Goal: Transaction & Acquisition: Obtain resource

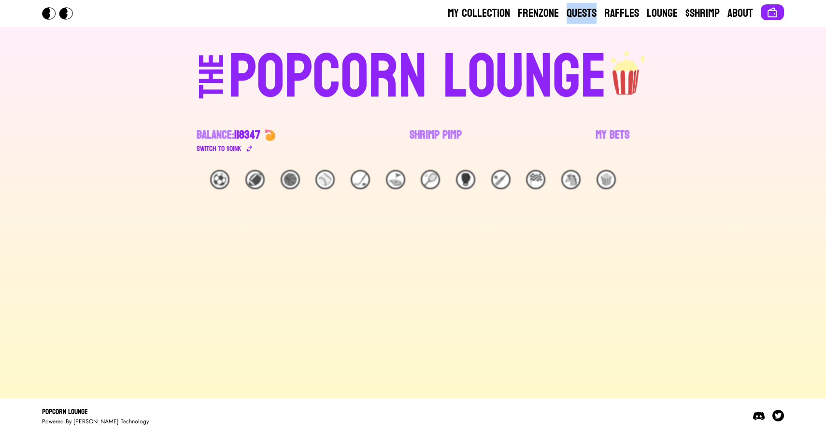
click at [155, 63] on div "THE POPCORN LOUNGE" at bounding box center [412, 75] width 595 height 66
click at [435, 133] on link "Shrimp Pimp" at bounding box center [435, 140] width 52 height 27
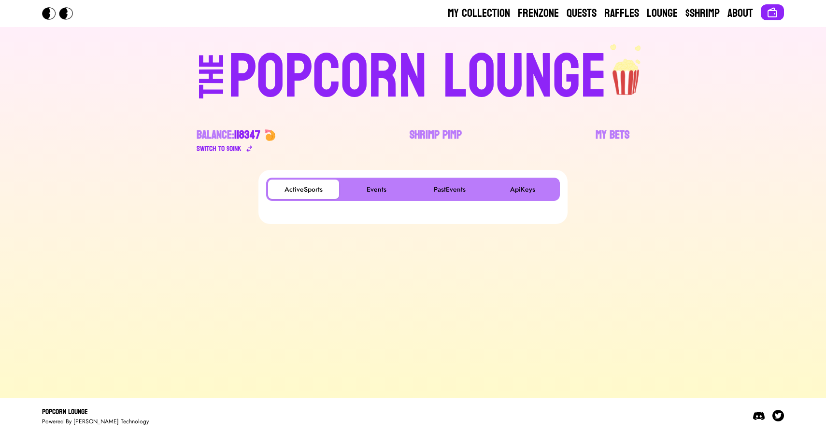
click at [374, 174] on div "ActiveSports Events PastEvents ApiKeys" at bounding box center [412, 197] width 309 height 54
click at [372, 182] on button "Events" at bounding box center [376, 189] width 71 height 19
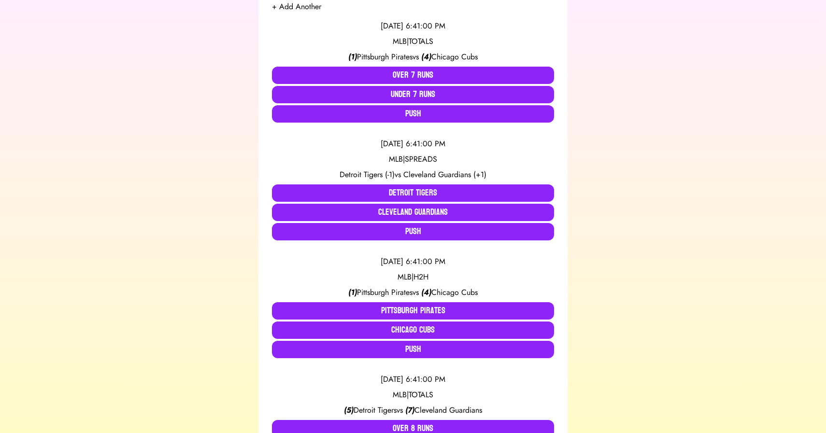
scroll to position [210, 0]
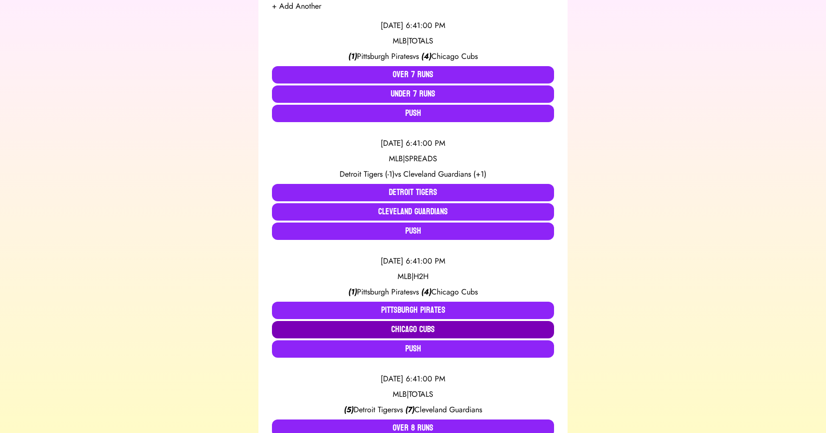
click at [404, 324] on button "Chicago Cubs" at bounding box center [413, 329] width 282 height 17
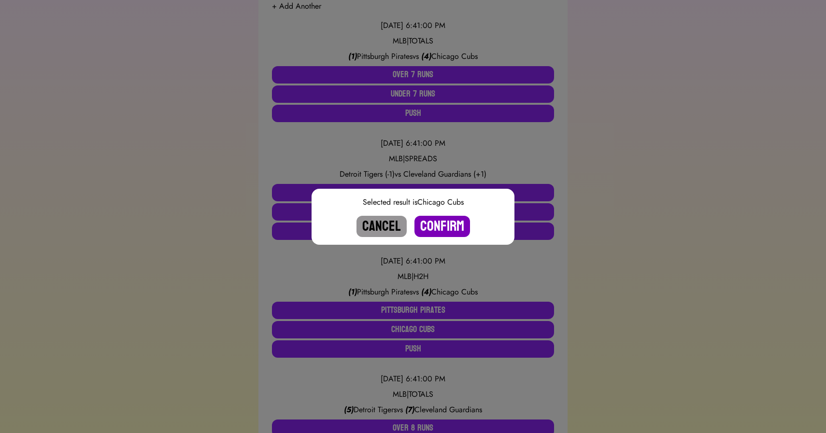
click at [443, 227] on button "Confirm" at bounding box center [442, 226] width 56 height 21
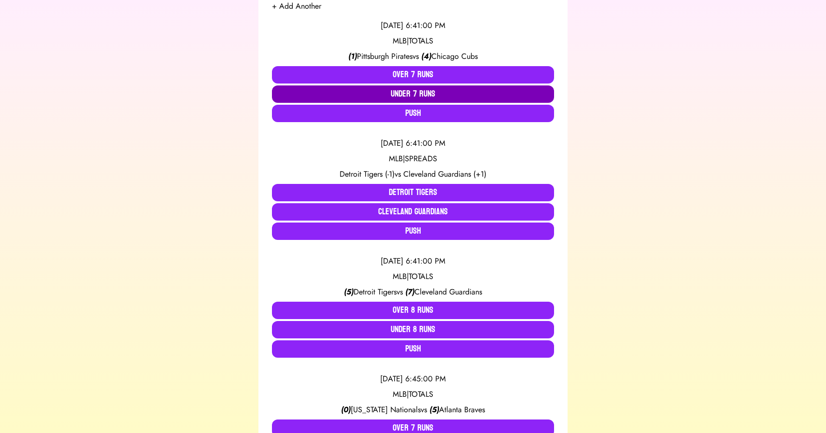
click at [420, 97] on button "Under 7 Runs" at bounding box center [413, 93] width 282 height 17
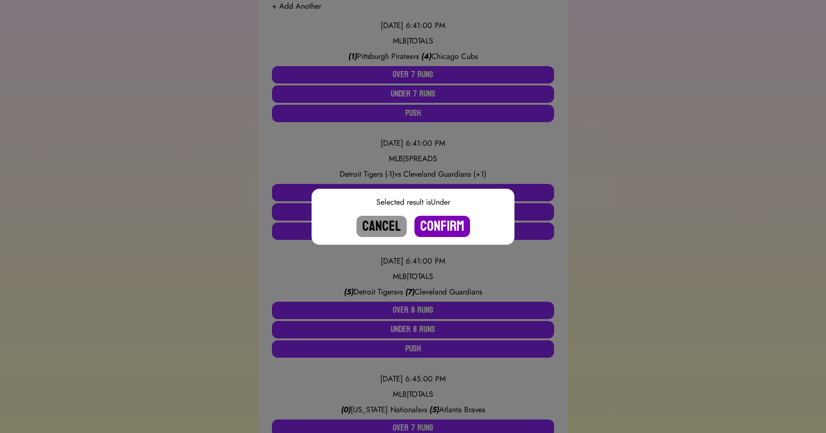
click at [439, 225] on button "Confirm" at bounding box center [442, 226] width 56 height 21
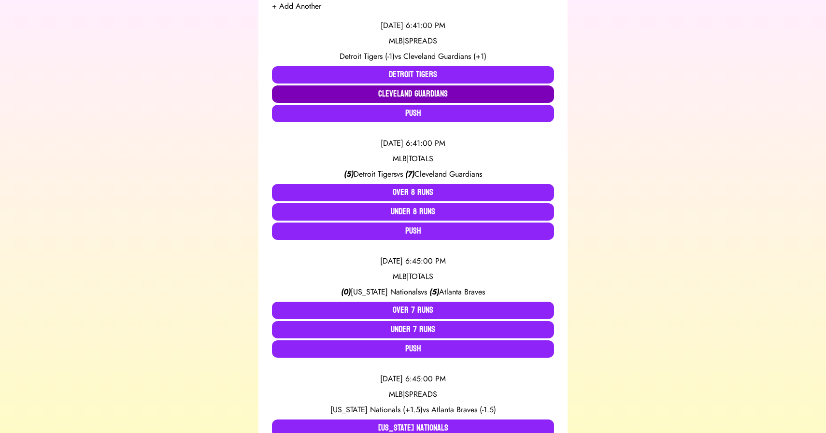
click at [420, 92] on button "Cleveland Guardians" at bounding box center [413, 93] width 282 height 17
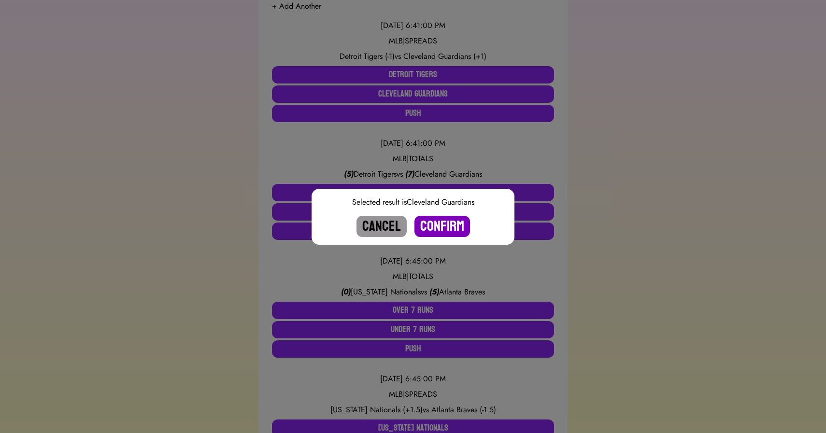
click at [447, 228] on button "Confirm" at bounding box center [442, 226] width 56 height 21
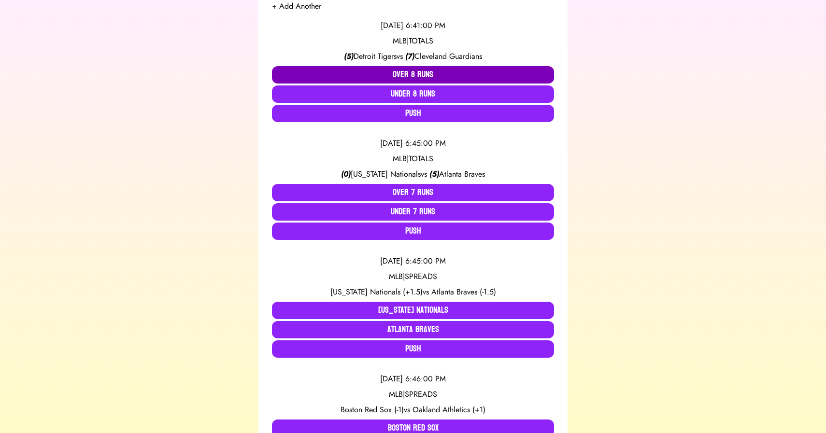
click at [409, 74] on button "Over 8 Runs" at bounding box center [413, 74] width 282 height 17
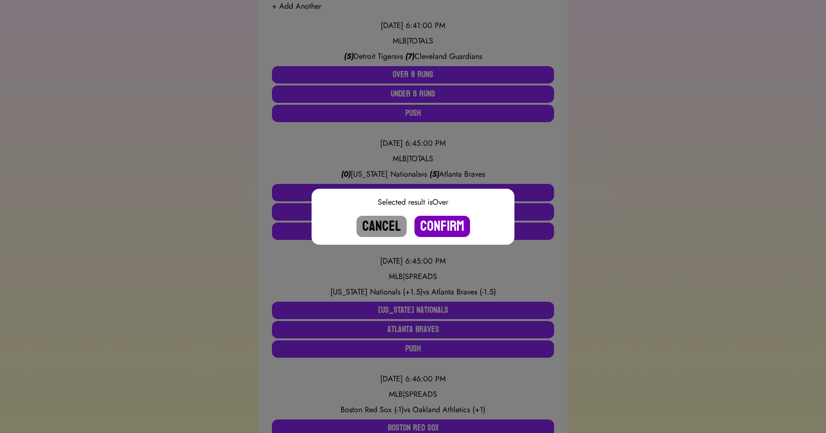
click at [446, 225] on button "Confirm" at bounding box center [442, 226] width 56 height 21
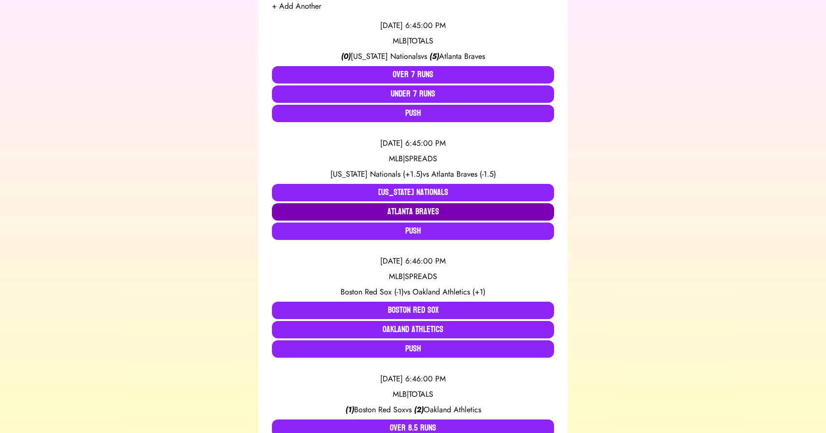
click at [423, 211] on button "Atlanta Braves" at bounding box center [413, 211] width 282 height 17
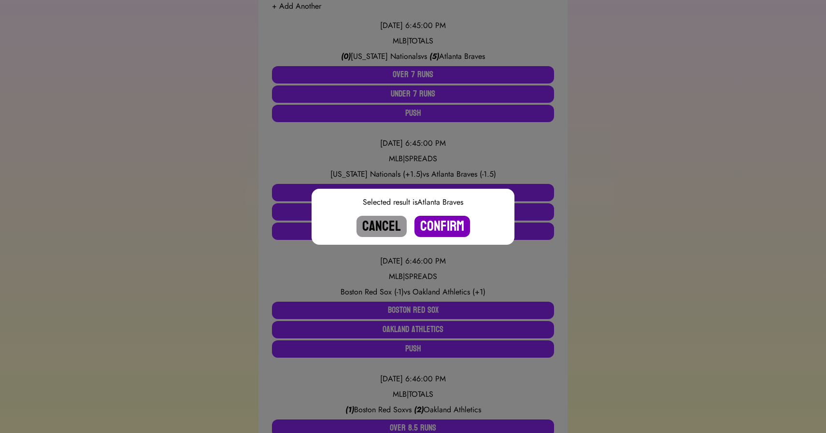
click at [442, 228] on button "Confirm" at bounding box center [442, 226] width 56 height 21
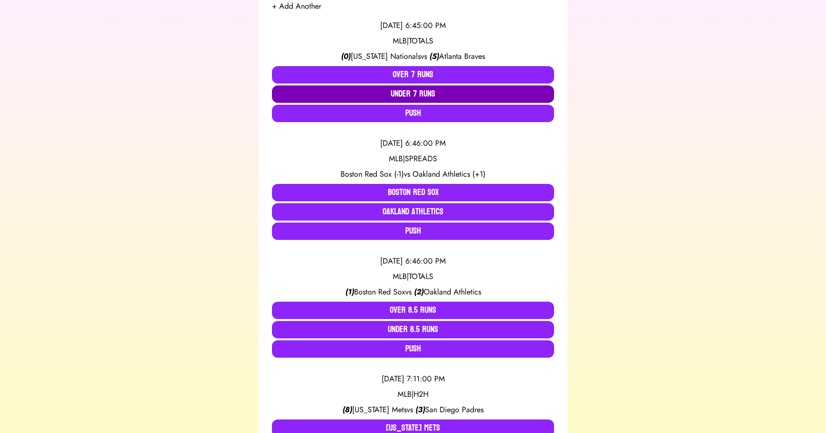
click at [429, 89] on button "Under 7 Runs" at bounding box center [413, 93] width 282 height 17
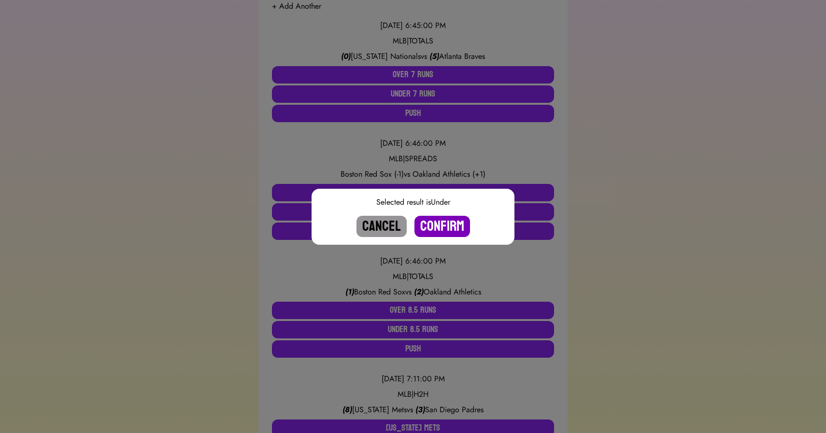
click at [437, 221] on button "Confirm" at bounding box center [442, 226] width 56 height 21
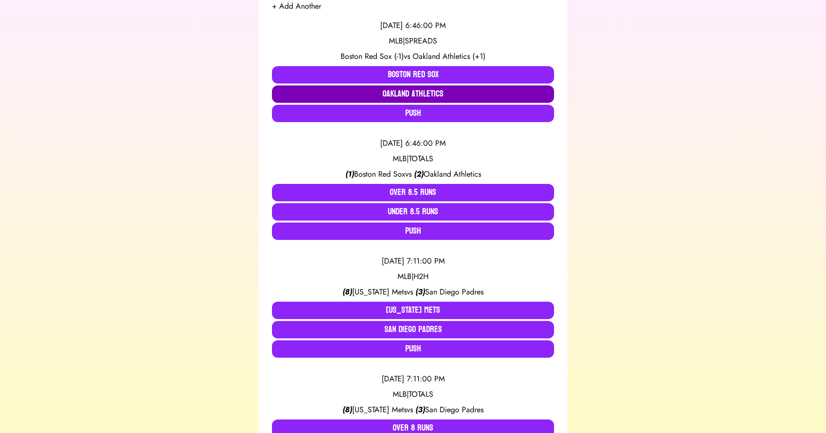
click at [434, 94] on button "Oakland Athletics" at bounding box center [413, 93] width 282 height 17
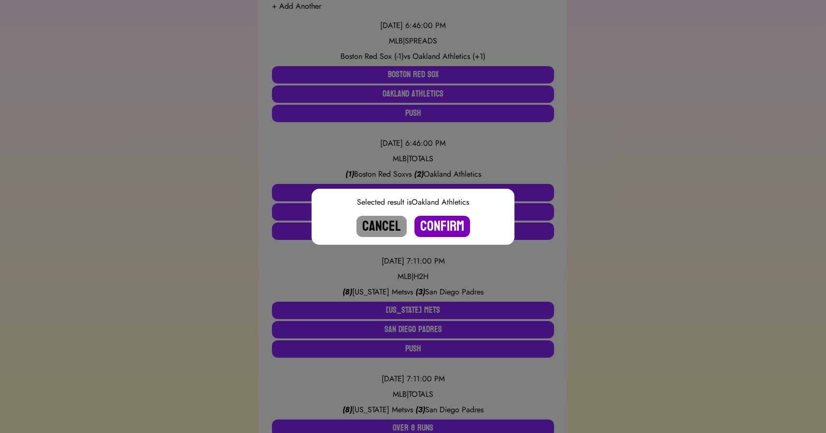
click at [443, 223] on button "Confirm" at bounding box center [442, 226] width 56 height 21
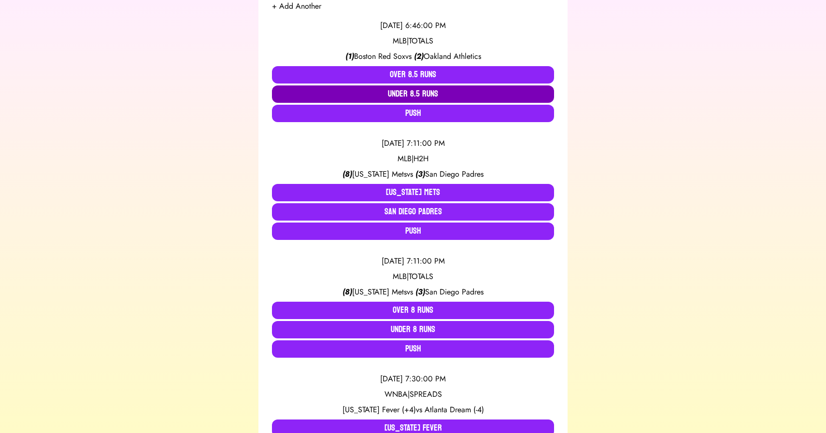
click at [410, 97] on button "Under 8.5 Runs" at bounding box center [413, 93] width 282 height 17
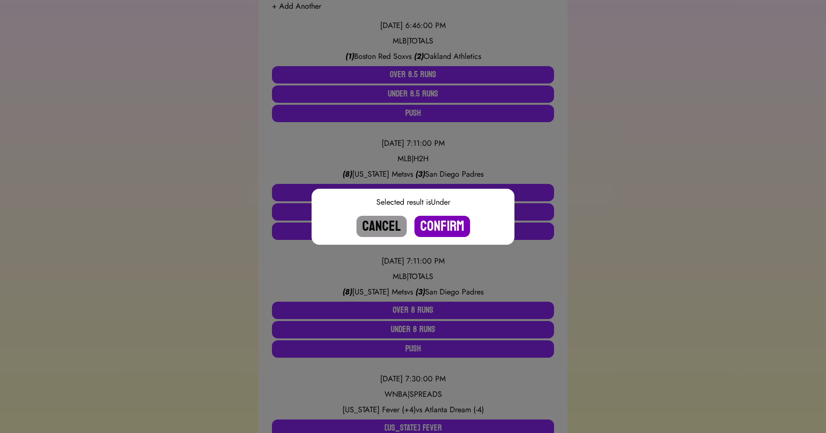
click at [438, 220] on button "Confirm" at bounding box center [442, 226] width 56 height 21
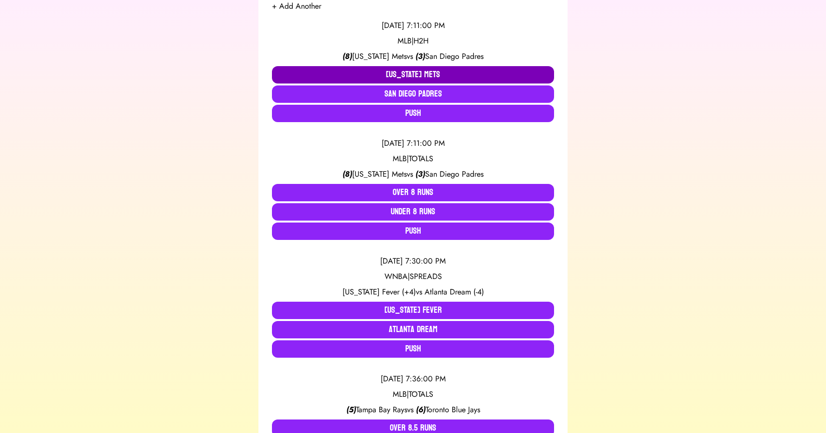
click at [409, 72] on button "[US_STATE] Mets" at bounding box center [413, 74] width 282 height 17
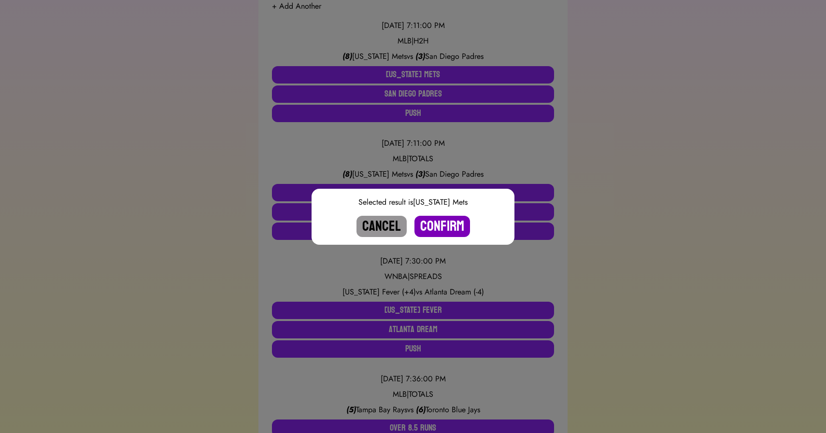
click at [443, 220] on button "Confirm" at bounding box center [442, 226] width 56 height 21
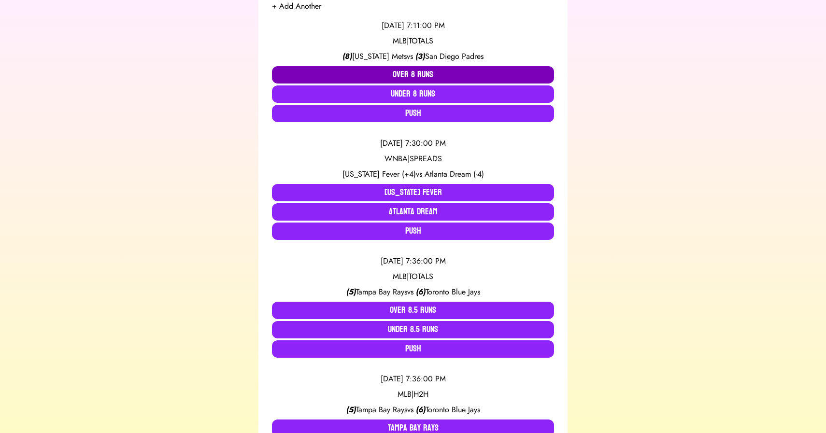
click at [409, 73] on button "Over 8 Runs" at bounding box center [413, 74] width 282 height 17
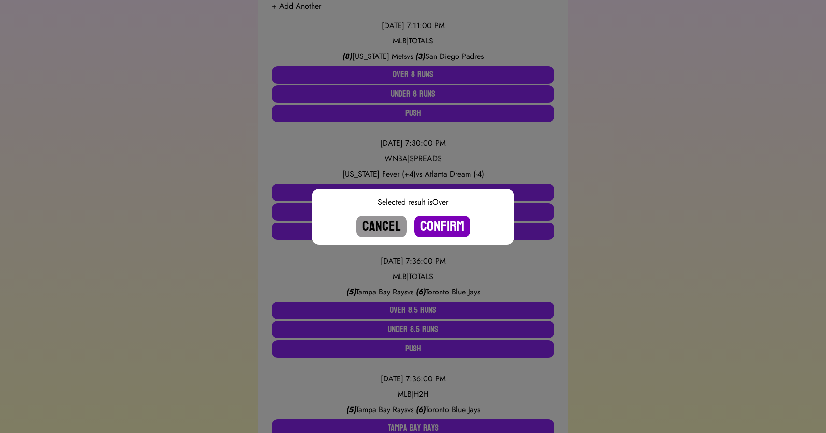
click at [443, 222] on button "Confirm" at bounding box center [442, 226] width 56 height 21
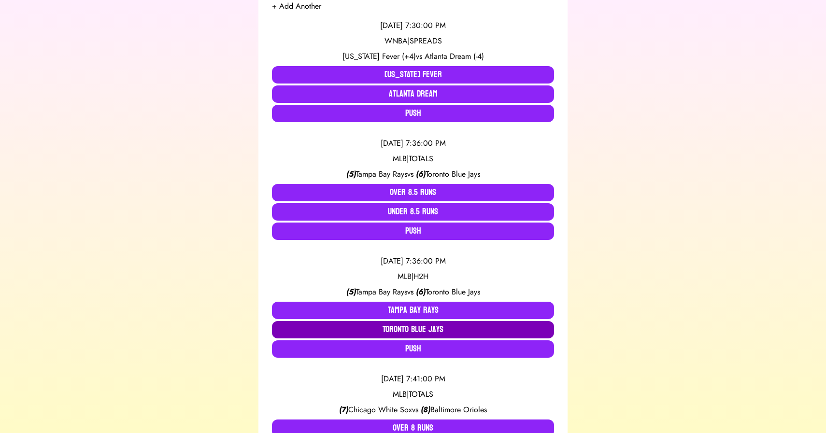
click at [411, 328] on button "Toronto Blue Jays" at bounding box center [413, 329] width 282 height 17
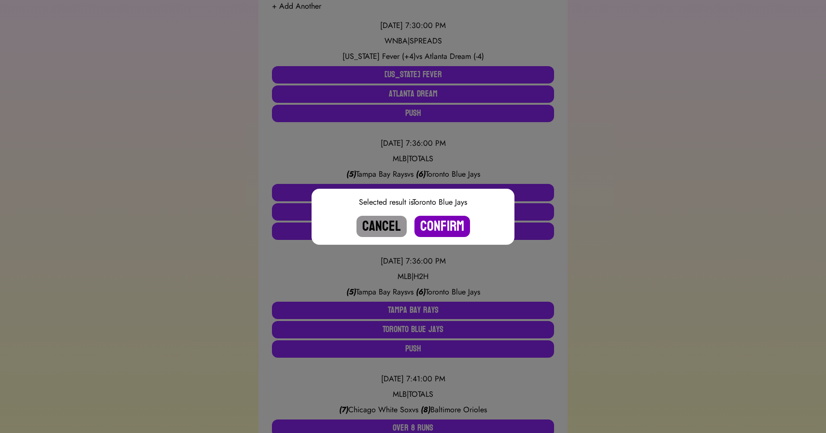
click at [435, 226] on button "Confirm" at bounding box center [442, 226] width 56 height 21
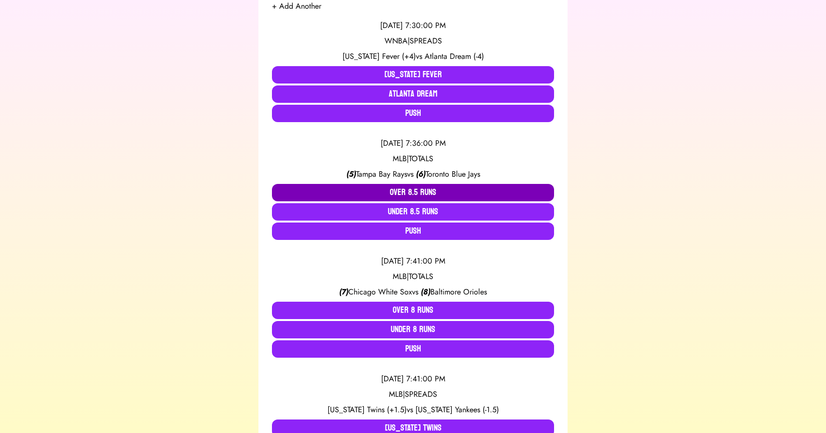
click at [418, 197] on button "Over 8.5 Runs" at bounding box center [413, 192] width 282 height 17
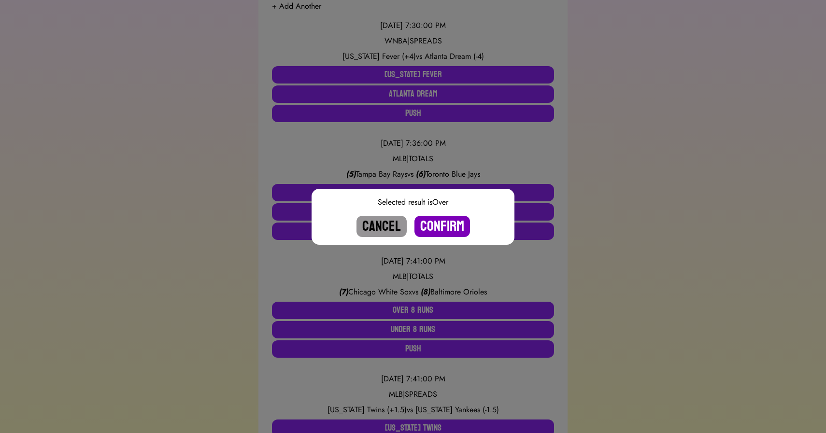
click at [440, 228] on button "Confirm" at bounding box center [442, 226] width 56 height 21
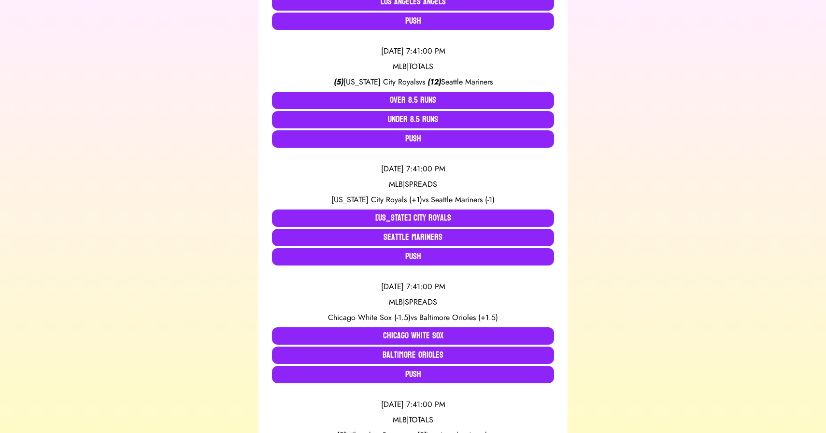
scroll to position [651, 0]
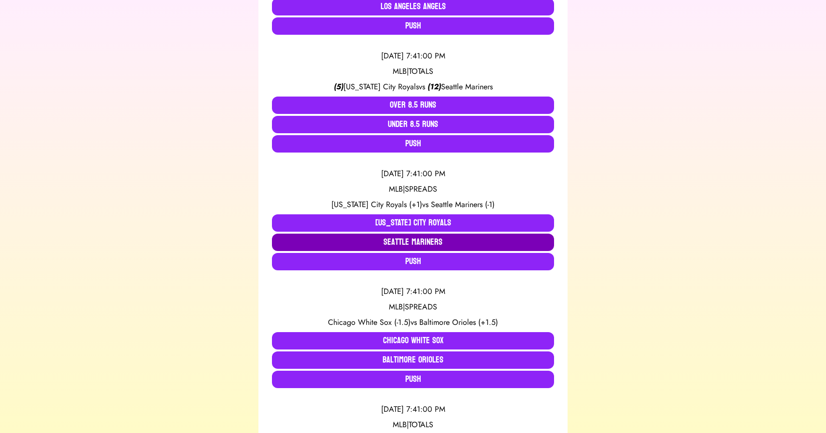
click at [441, 244] on button "Seattle Mariners" at bounding box center [413, 242] width 282 height 17
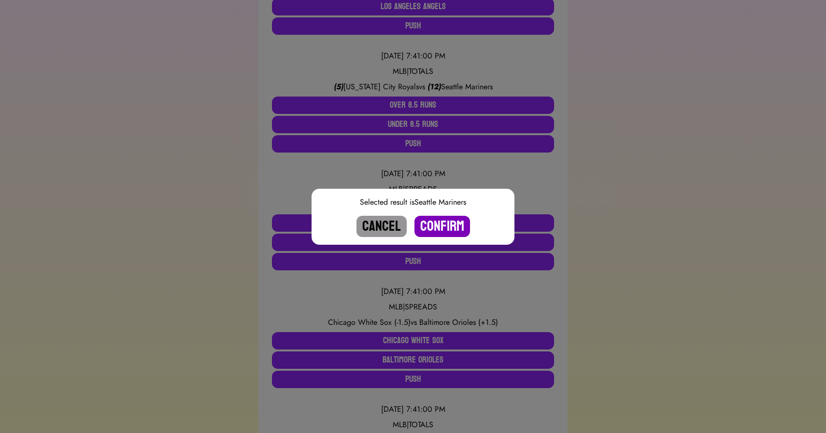
click at [445, 222] on button "Confirm" at bounding box center [442, 226] width 56 height 21
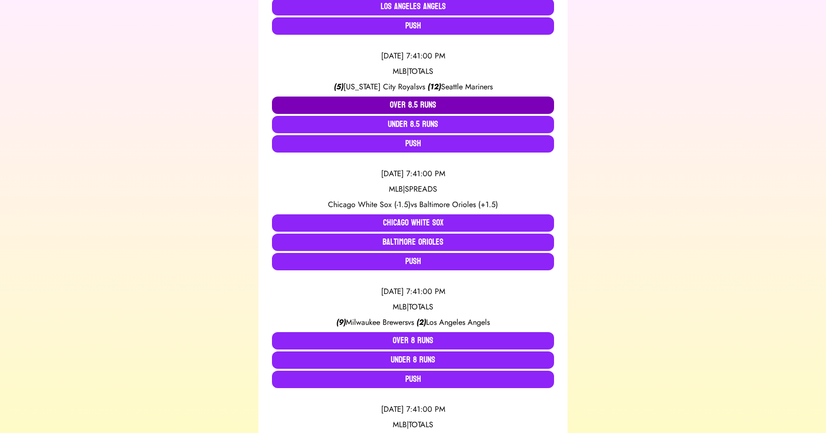
click at [421, 101] on button "Over 8.5 Runs" at bounding box center [413, 105] width 282 height 17
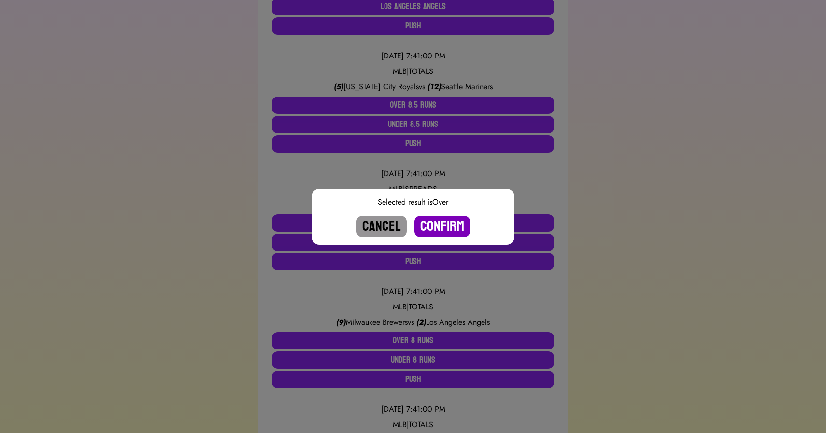
click at [439, 221] on button "Confirm" at bounding box center [442, 226] width 56 height 21
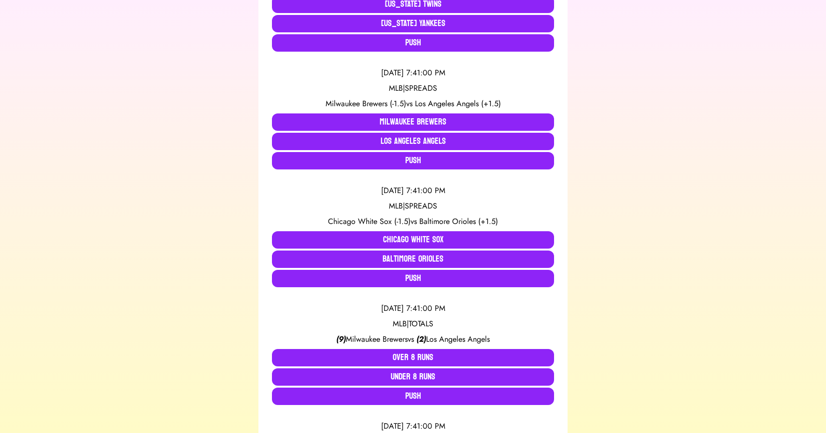
scroll to position [514, 0]
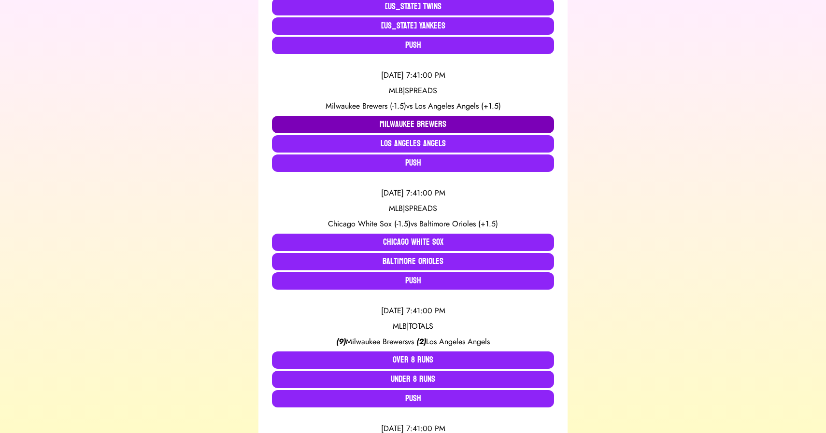
click at [398, 123] on button "Milwaukee Brewers" at bounding box center [413, 124] width 282 height 17
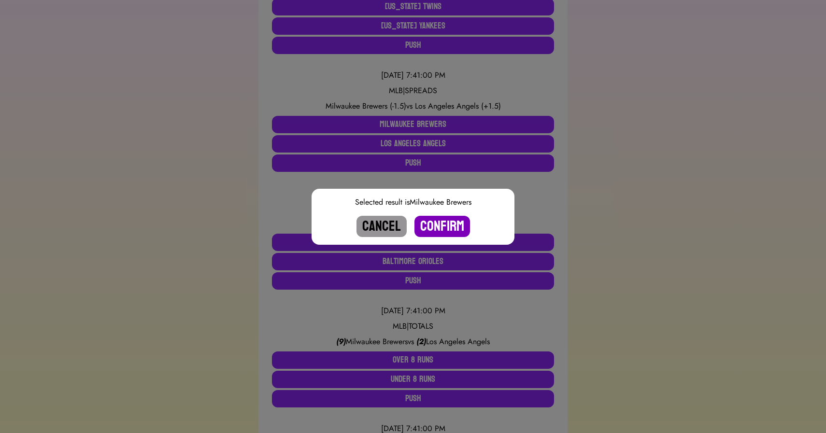
click at [435, 226] on button "Confirm" at bounding box center [442, 226] width 56 height 21
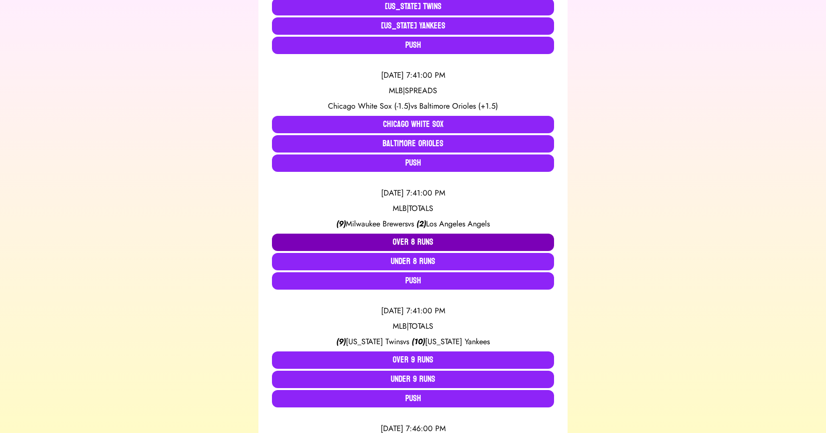
click at [414, 240] on button "Over 8 Runs" at bounding box center [413, 242] width 282 height 17
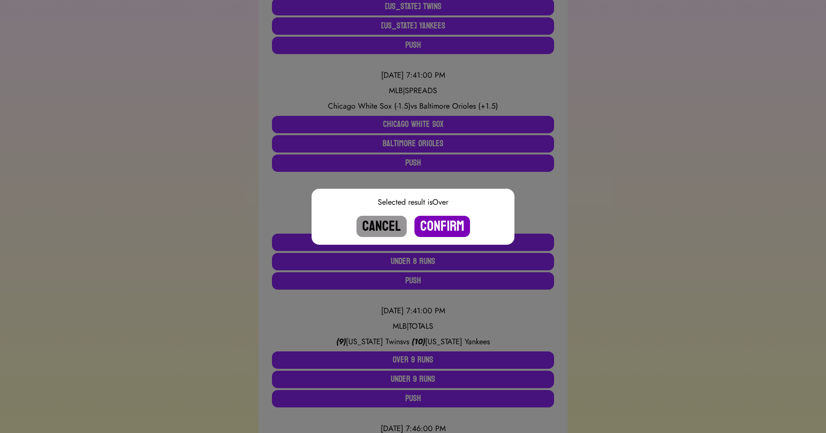
click at [438, 227] on button "Confirm" at bounding box center [442, 226] width 56 height 21
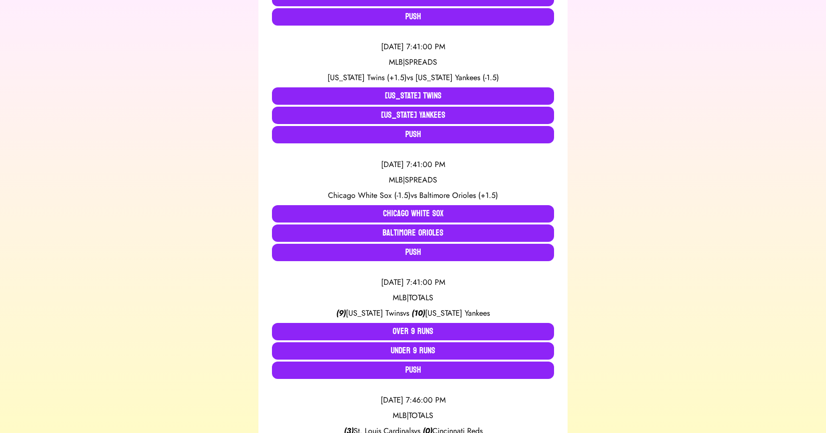
scroll to position [423, 0]
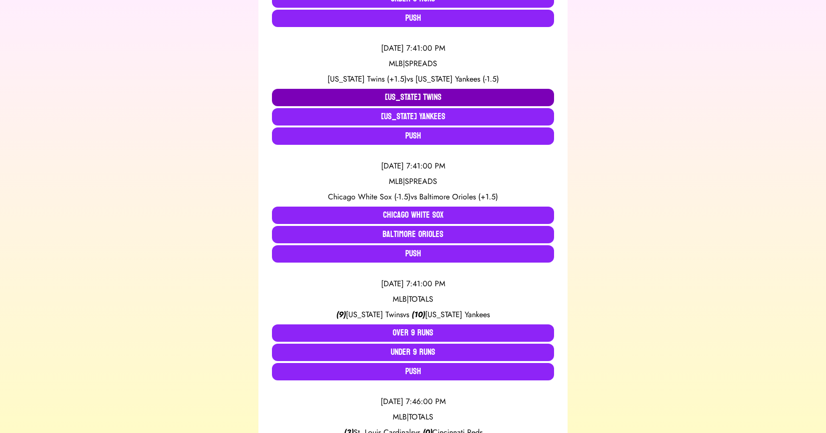
click at [413, 97] on button "[US_STATE] Twins" at bounding box center [413, 97] width 282 height 17
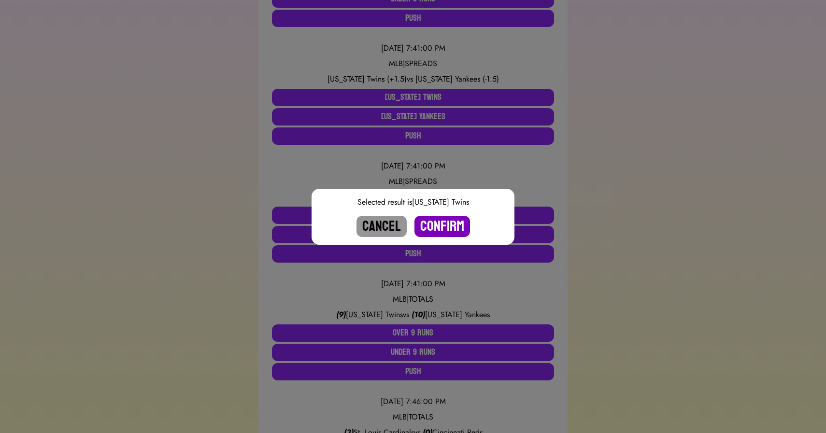
click at [437, 225] on button "Confirm" at bounding box center [442, 226] width 56 height 21
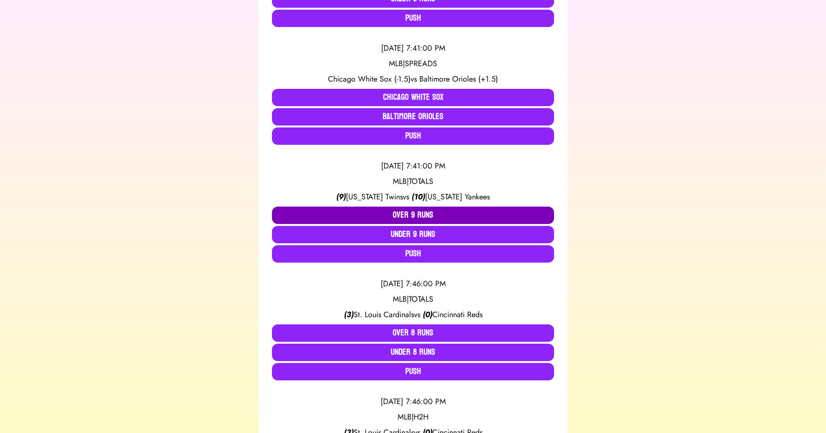
click at [407, 212] on button "Over 9 Runs" at bounding box center [413, 215] width 282 height 17
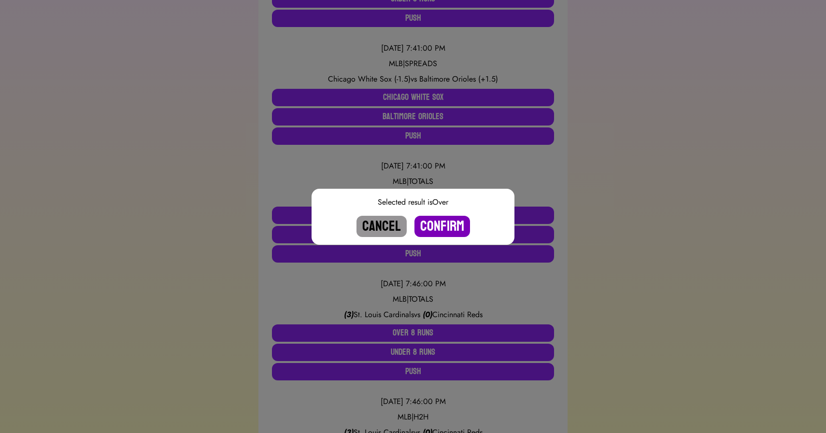
click at [436, 222] on button "Confirm" at bounding box center [442, 226] width 56 height 21
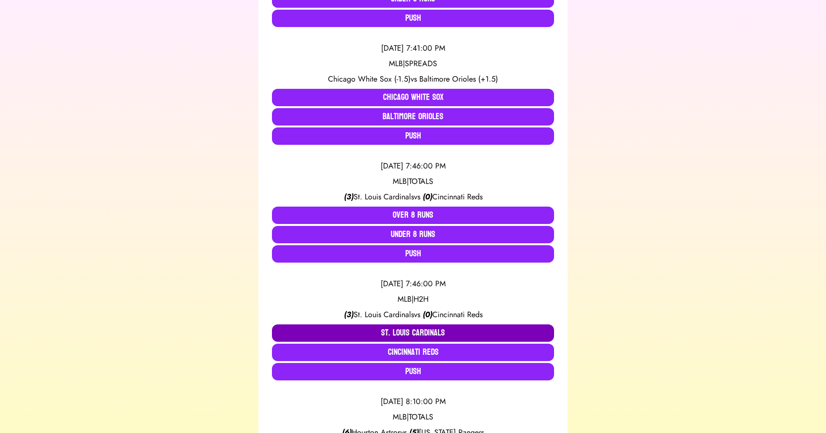
click at [379, 326] on button "St. Louis Cardinals" at bounding box center [413, 332] width 282 height 17
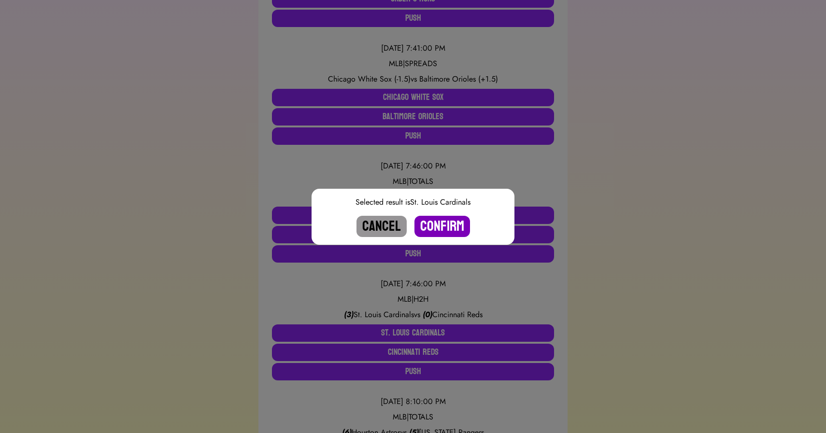
click at [435, 231] on button "Confirm" at bounding box center [442, 226] width 56 height 21
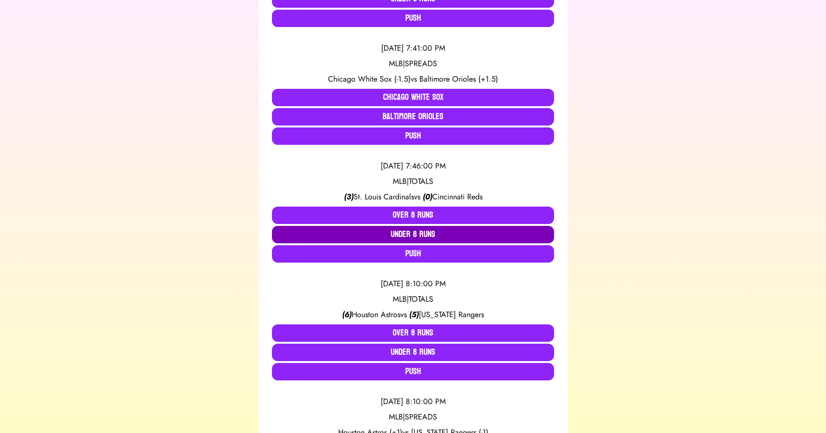
click at [423, 233] on button "Under 8 Runs" at bounding box center [413, 234] width 282 height 17
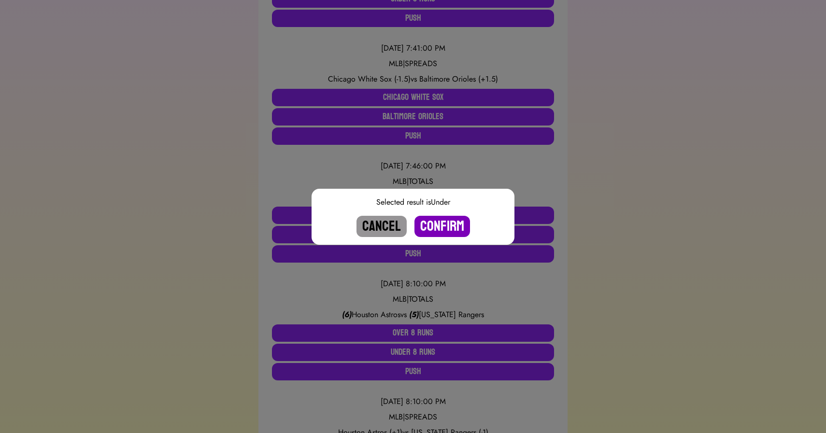
click at [437, 225] on button "Confirm" at bounding box center [442, 226] width 56 height 21
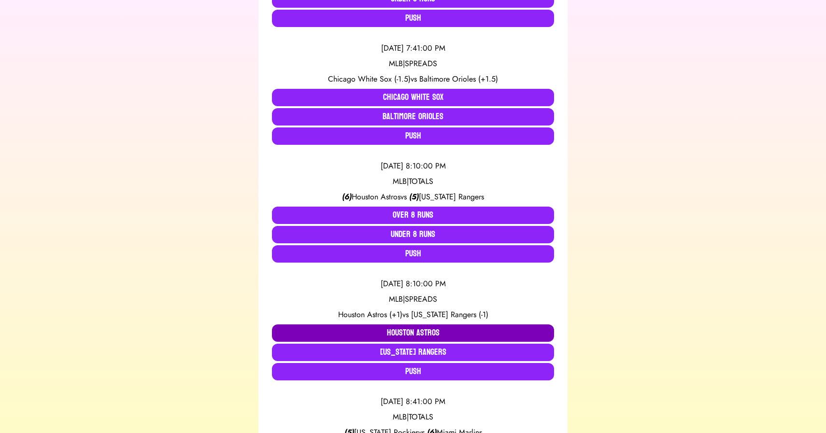
click at [390, 330] on button "Houston Astros" at bounding box center [413, 332] width 282 height 17
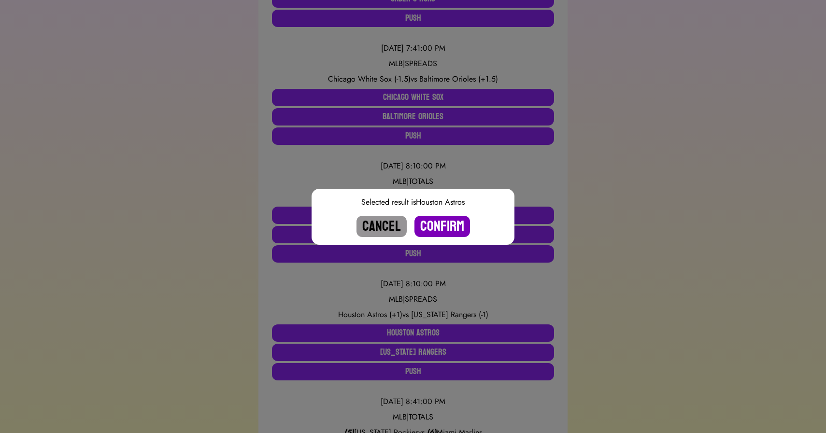
click at [439, 222] on button "Confirm" at bounding box center [442, 226] width 56 height 21
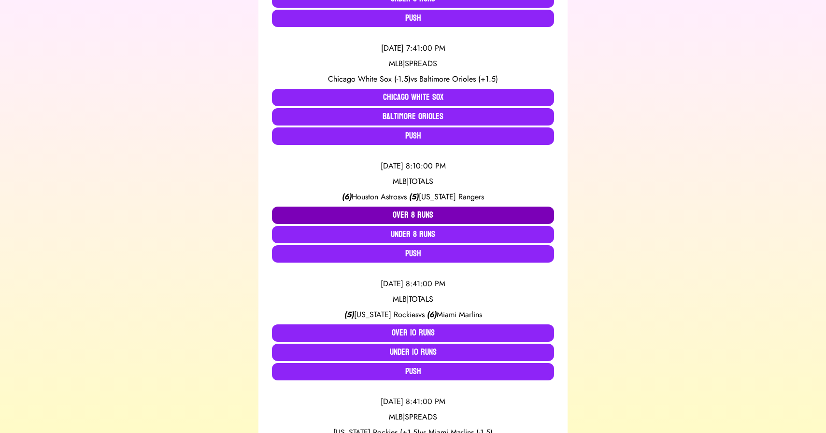
click at [418, 212] on button "Over 8 Runs" at bounding box center [413, 215] width 282 height 17
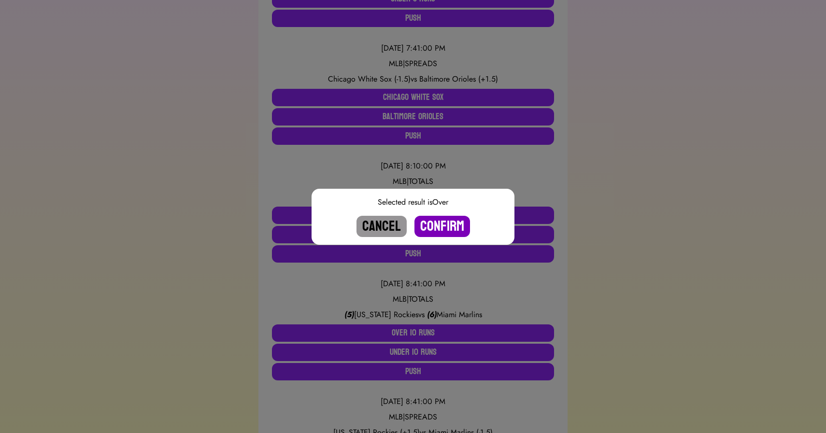
click at [443, 225] on button "Confirm" at bounding box center [442, 226] width 56 height 21
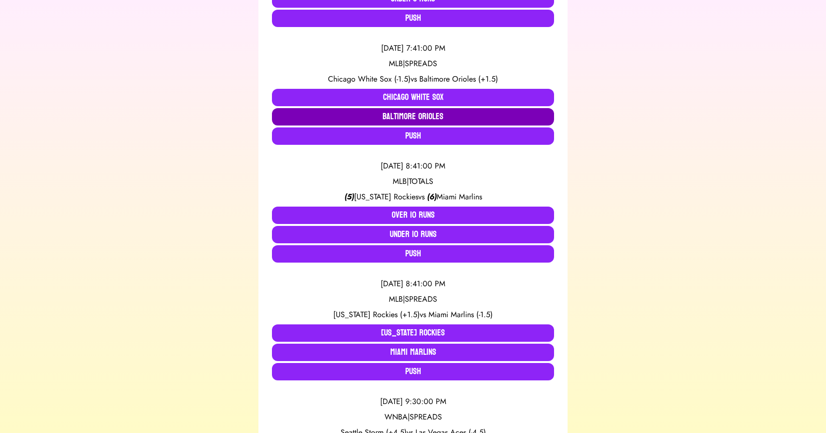
click at [404, 113] on button "Baltimore Orioles" at bounding box center [413, 116] width 282 height 17
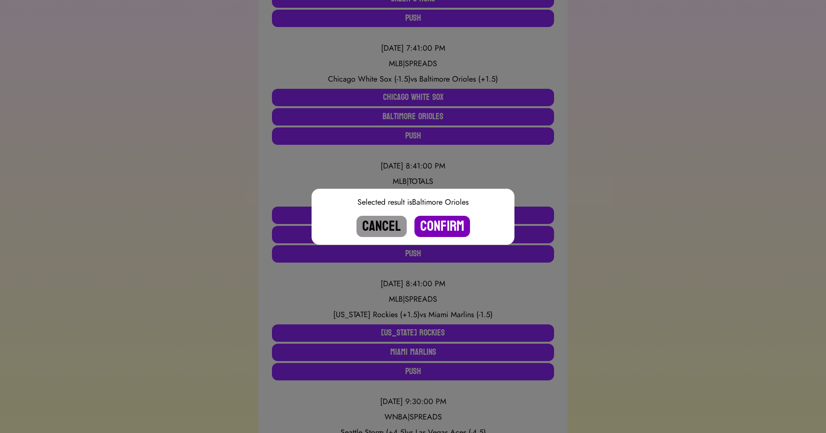
click at [434, 225] on button "Confirm" at bounding box center [442, 226] width 56 height 21
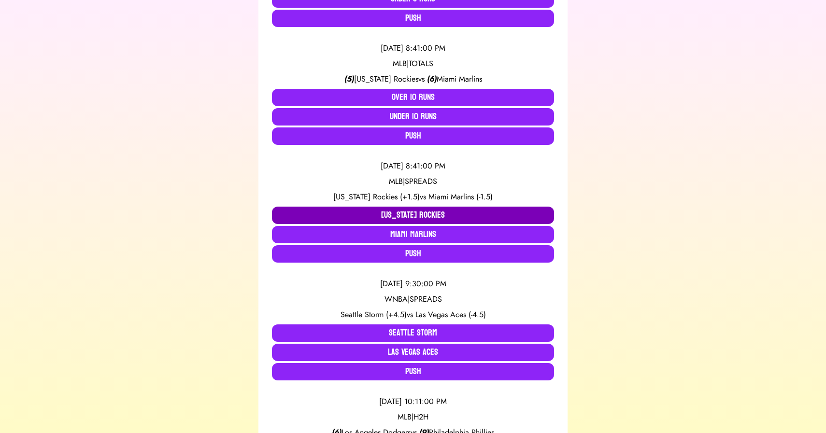
click at [401, 214] on button "[US_STATE] Rockies" at bounding box center [413, 215] width 282 height 17
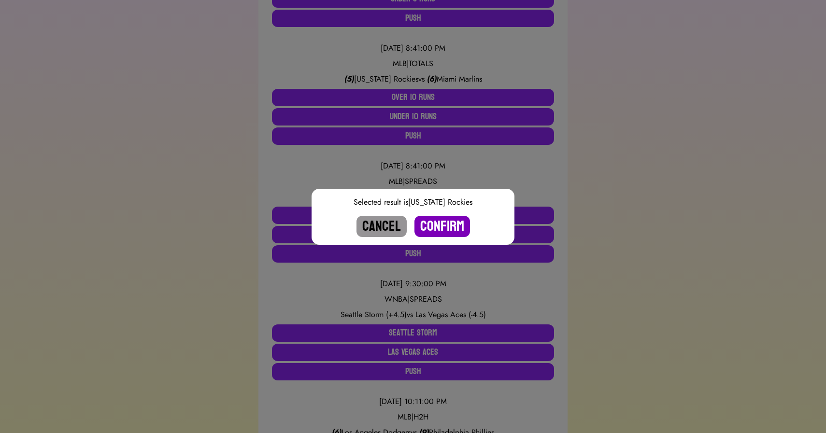
click at [437, 226] on button "Confirm" at bounding box center [442, 226] width 56 height 21
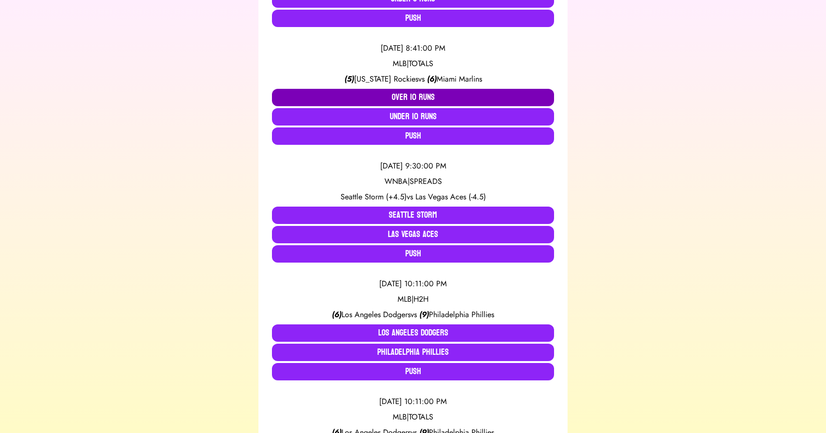
click at [412, 93] on button "Over 10 Runs" at bounding box center [413, 97] width 282 height 17
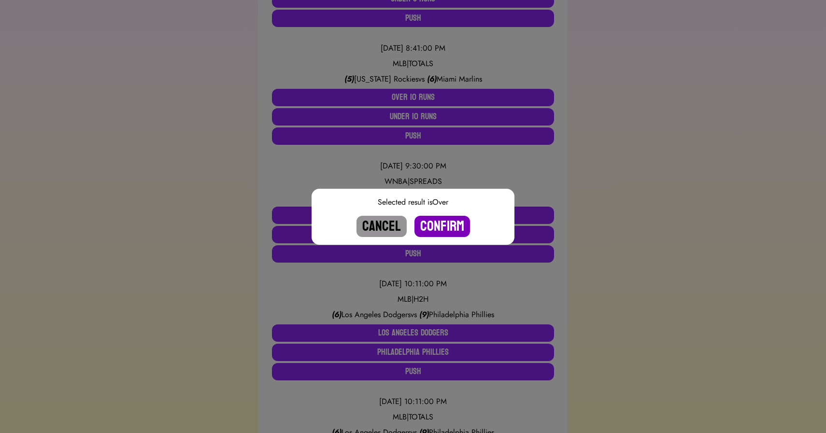
click at [442, 221] on button "Confirm" at bounding box center [442, 226] width 56 height 21
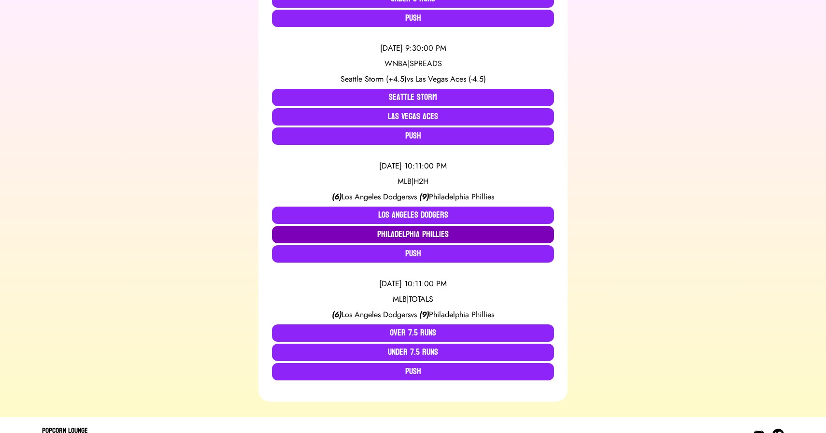
click at [417, 236] on button "Philadelphia Phillies" at bounding box center [413, 234] width 282 height 17
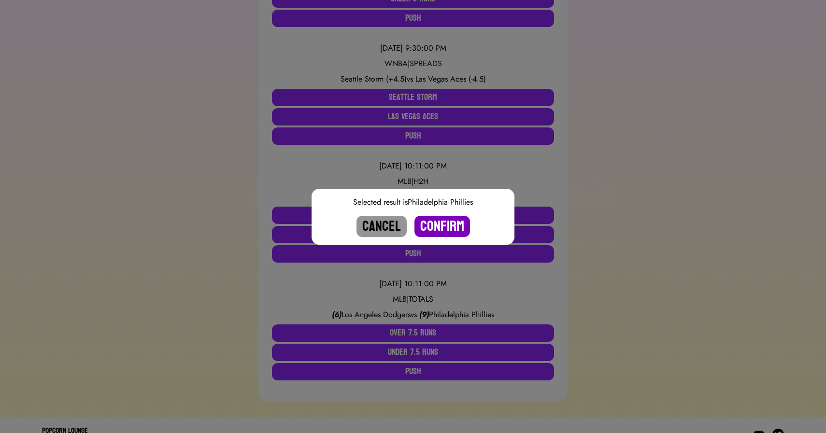
click at [432, 228] on button "Confirm" at bounding box center [442, 226] width 56 height 21
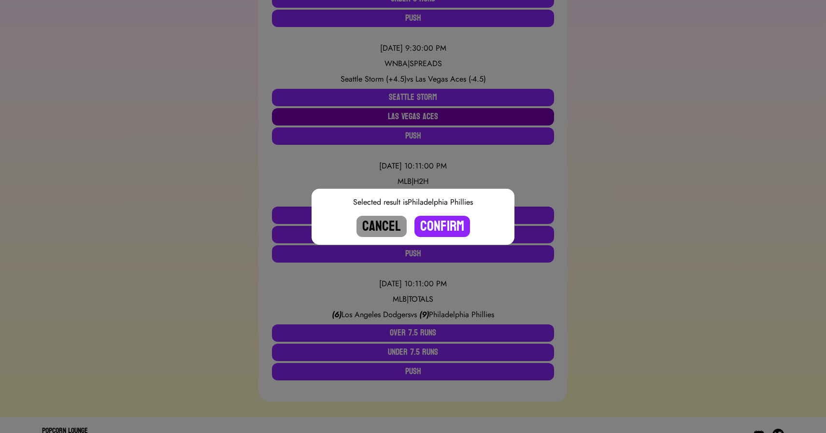
scroll to position [324, 0]
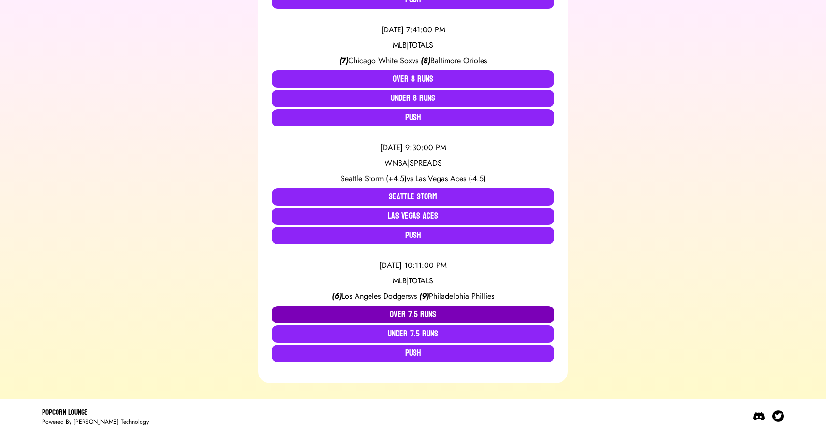
click at [397, 309] on button "Over 7.5 Runs" at bounding box center [413, 314] width 282 height 17
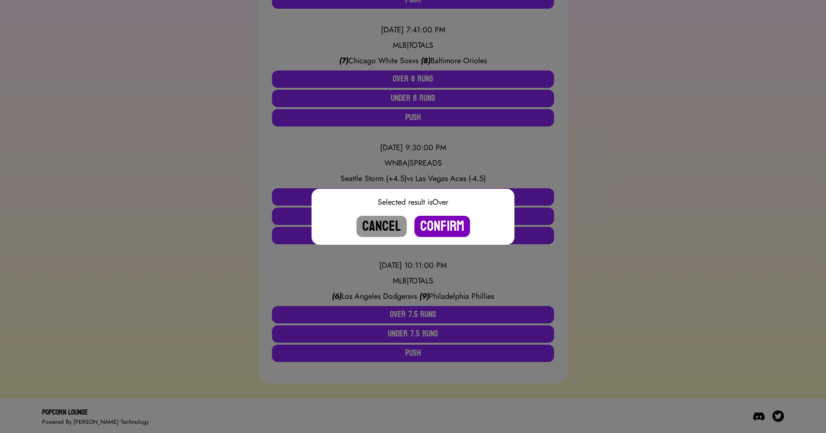
click at [435, 222] on button "Confirm" at bounding box center [442, 226] width 56 height 21
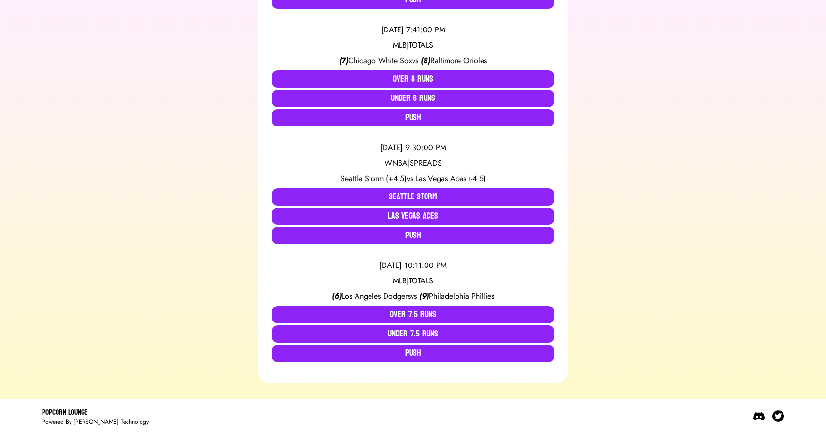
scroll to position [206, 0]
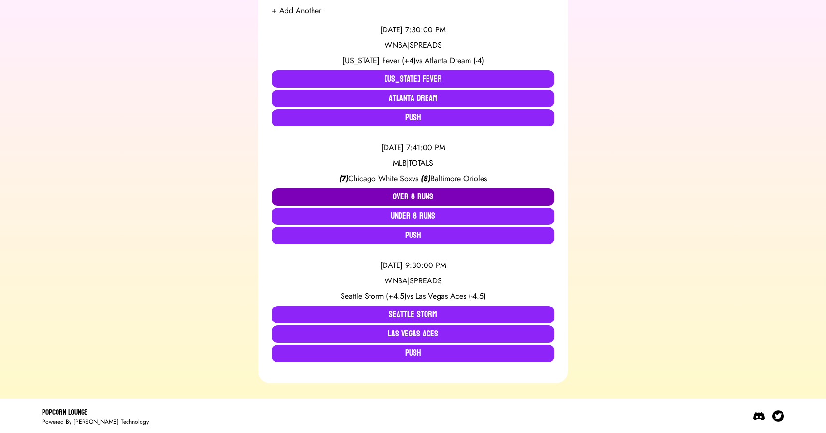
click at [388, 194] on button "Over 8 Runs" at bounding box center [413, 196] width 282 height 17
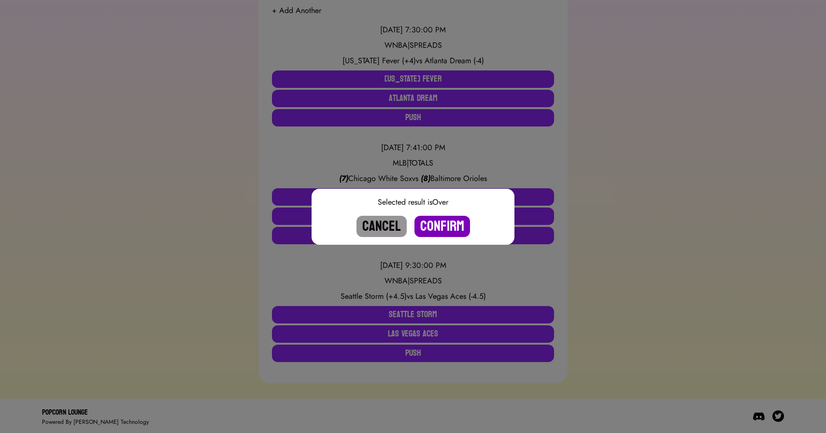
click at [442, 222] on button "Confirm" at bounding box center [442, 226] width 56 height 21
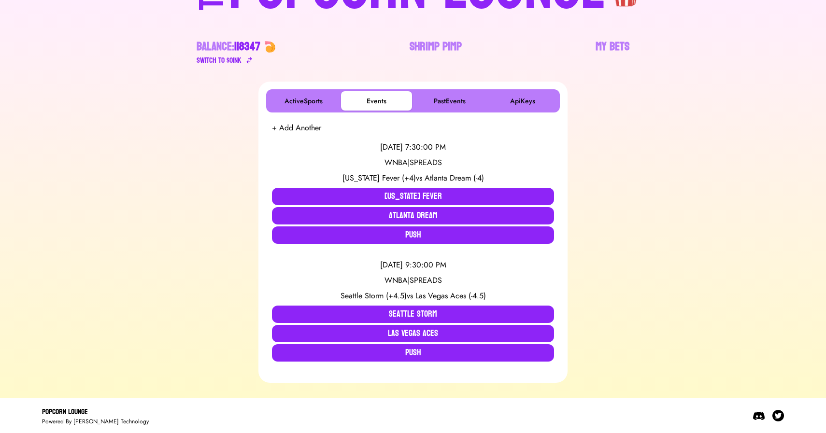
scroll to position [88, 0]
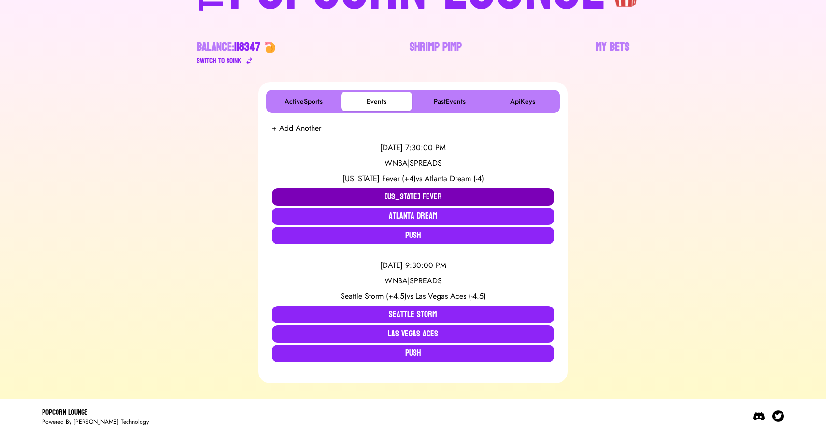
click at [380, 197] on button "[US_STATE] Fever" at bounding box center [413, 196] width 282 height 17
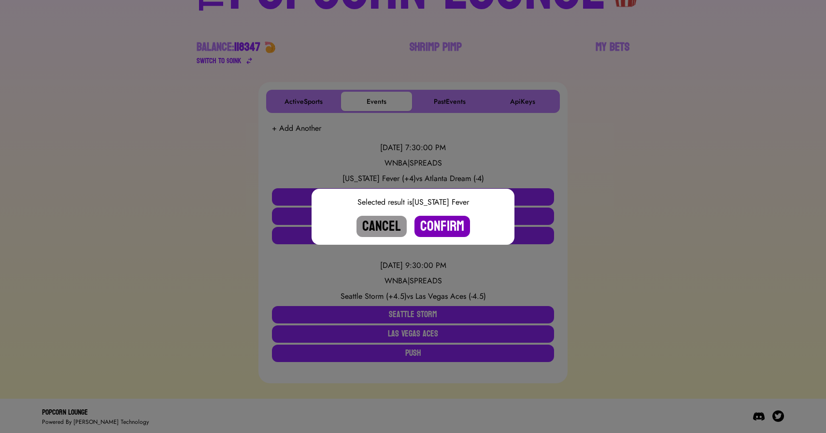
click at [448, 227] on button "Confirm" at bounding box center [442, 226] width 56 height 21
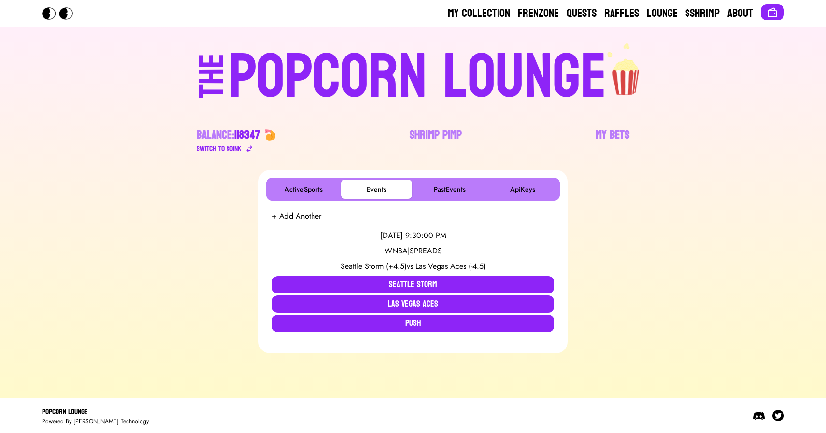
scroll to position [0, 0]
click at [244, 246] on div "ActiveSports Events PastEvents ApiKeys + Add Another [DATE] 9:30:00 PM WNBA | S…" at bounding box center [413, 261] width 803 height 183
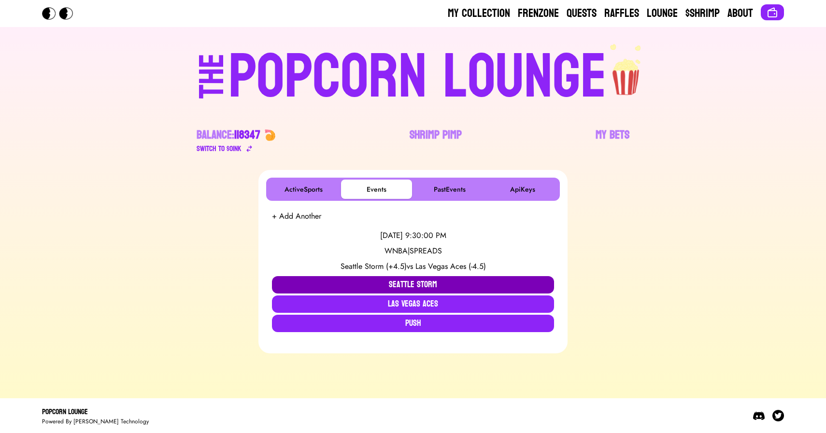
click at [398, 284] on button "Seattle Storm" at bounding box center [413, 284] width 282 height 17
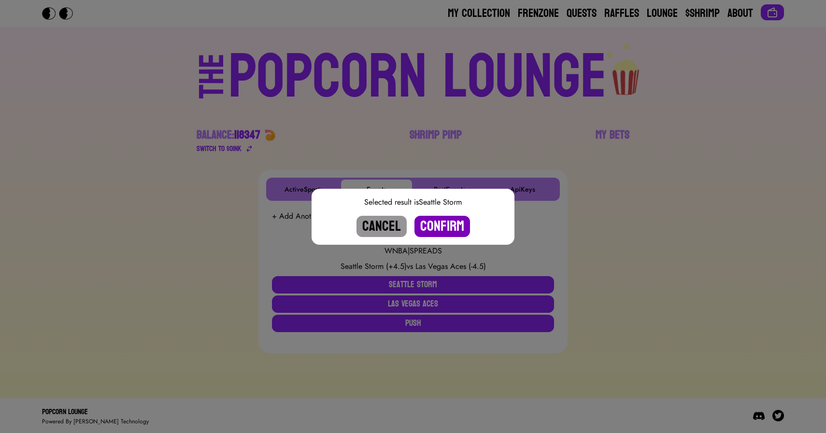
click at [444, 216] on button "Confirm" at bounding box center [442, 226] width 56 height 21
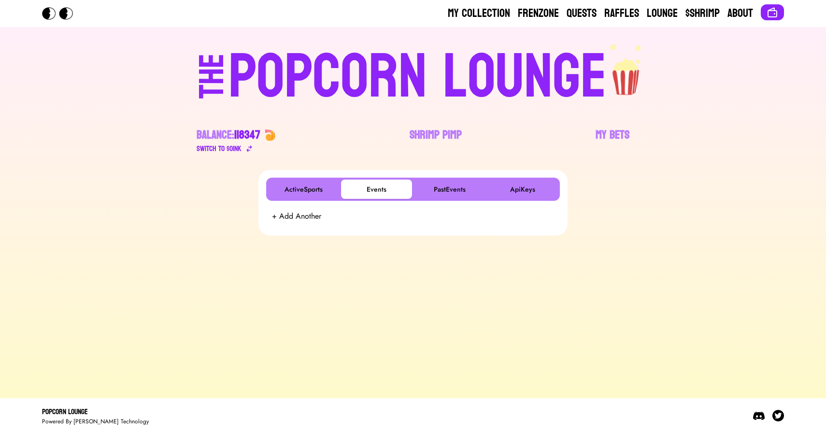
click at [371, 75] on div "POPCORN LOUNGE" at bounding box center [417, 77] width 378 height 62
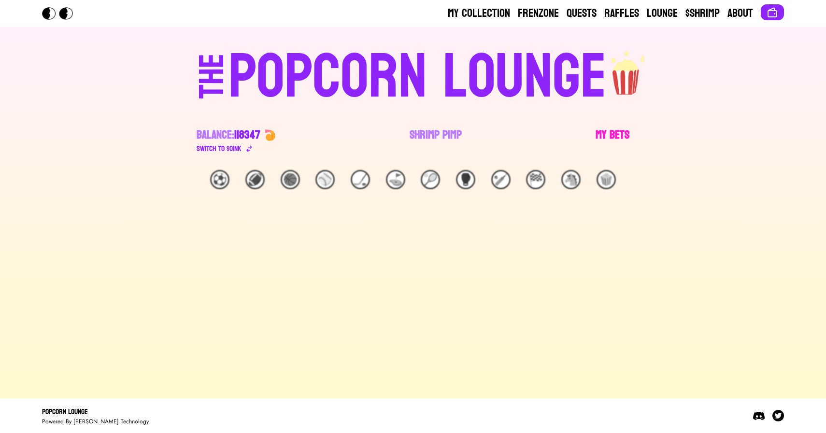
click at [610, 135] on link "My Bets" at bounding box center [612, 140] width 34 height 27
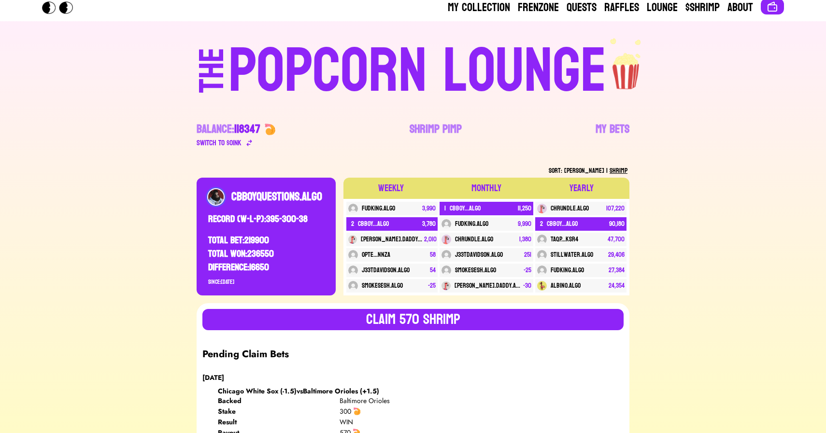
scroll to position [5, 0]
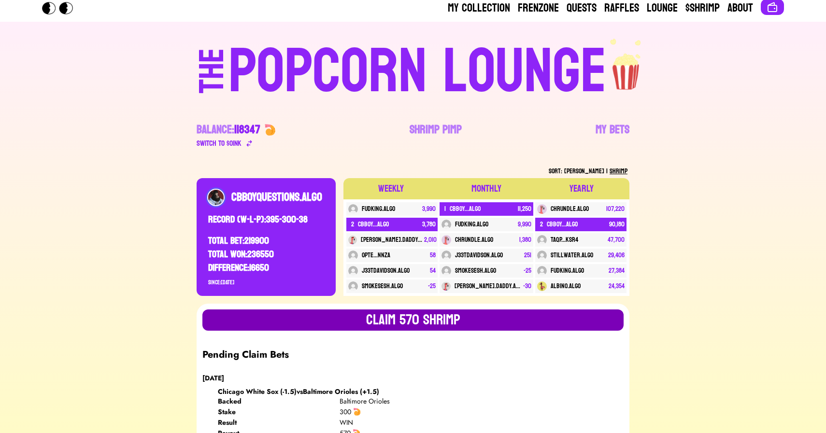
click at [432, 312] on button "Claim 570 SHRIMP" at bounding box center [412, 320] width 421 height 21
